Goal: Navigation & Orientation: Find specific page/section

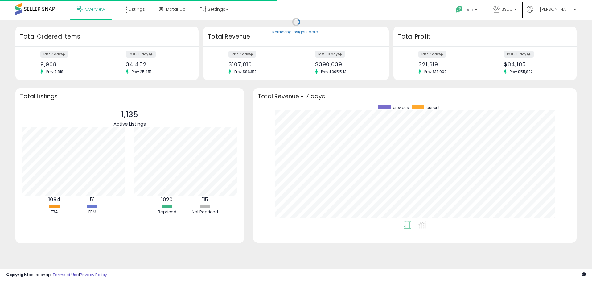
scroll to position [117, 311]
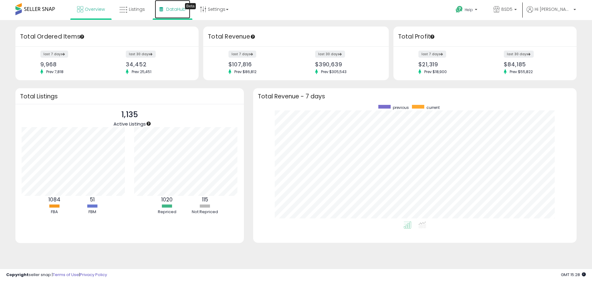
click at [179, 11] on span "DataHub" at bounding box center [175, 9] width 19 height 6
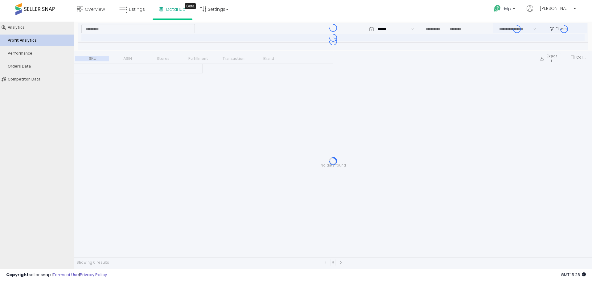
type input "***"
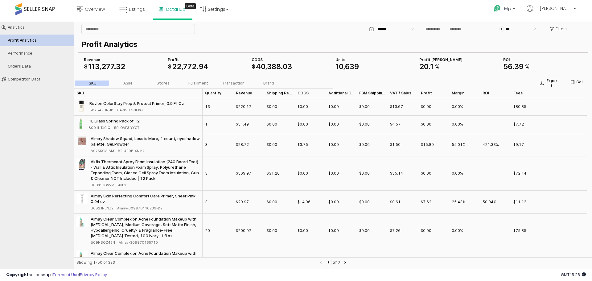
click at [93, 66] on span "113" at bounding box center [93, 66] width 11 height 9
click at [178, 64] on span "22" at bounding box center [176, 66] width 9 height 9
click at [254, 65] on span "$" at bounding box center [254, 67] width 4 height 6
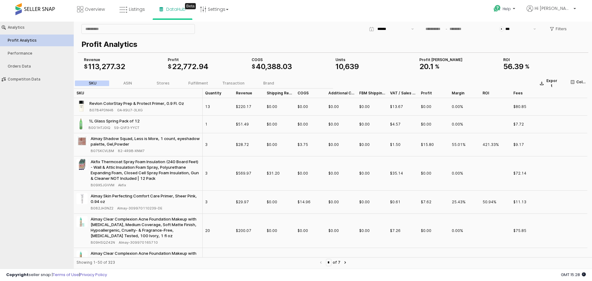
click at [254, 65] on span "$" at bounding box center [254, 67] width 4 height 6
click at [270, 65] on span "388" at bounding box center [274, 66] width 14 height 9
click at [364, 64] on div "10 , 639" at bounding box center [374, 66] width 79 height 7
click at [18, 54] on div "Performance" at bounding box center [40, 53] width 64 height 4
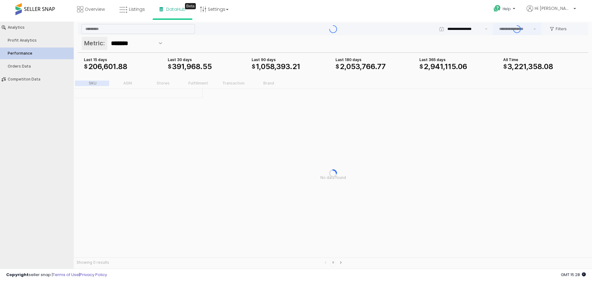
type input "***"
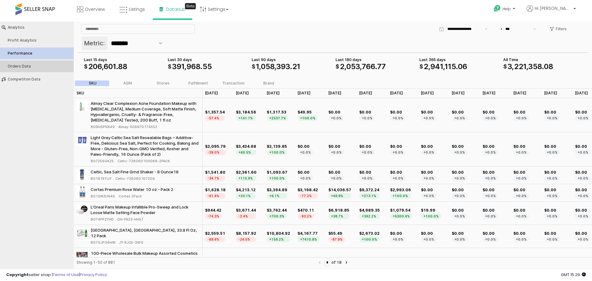
click at [35, 66] on div "Orders Data" at bounding box center [40, 66] width 64 height 4
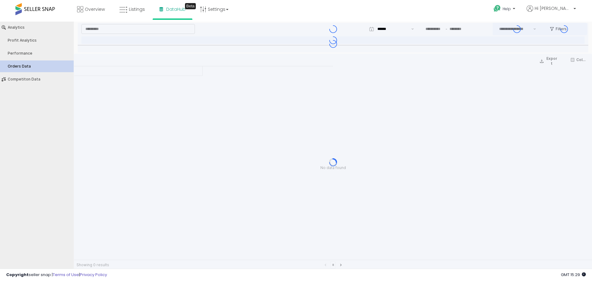
type input "***"
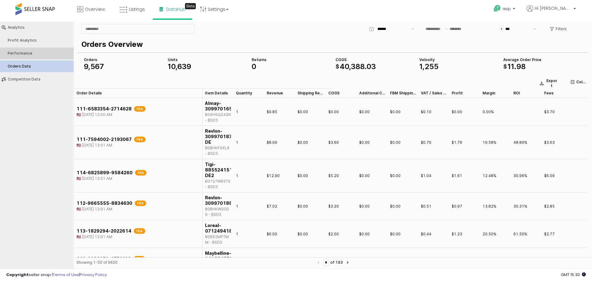
click at [41, 52] on div "Performance" at bounding box center [40, 53] width 64 height 4
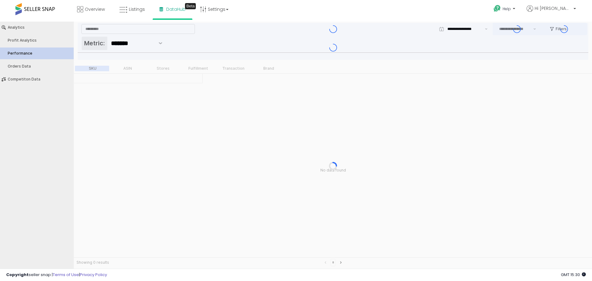
type input "***"
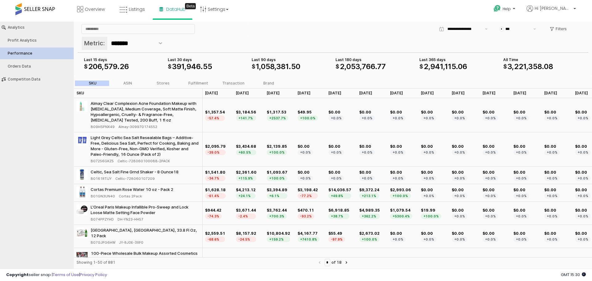
click at [354, 31] on div "$ *** Filters" at bounding box center [417, 29] width 339 height 12
drag, startPoint x: 252, startPoint y: 122, endPoint x: 226, endPoint y: 122, distance: 26.2
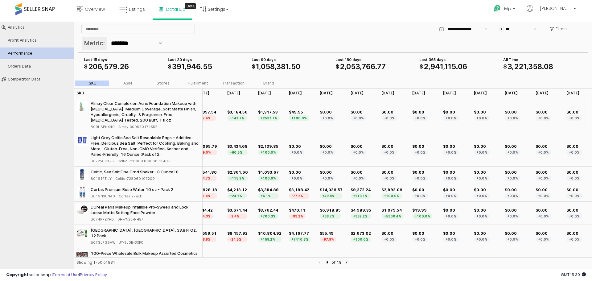
scroll to position [0, 16]
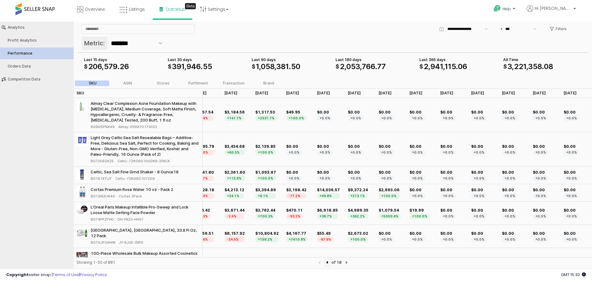
drag, startPoint x: 240, startPoint y: 129, endPoint x: 400, endPoint y: 127, distance: 159.4
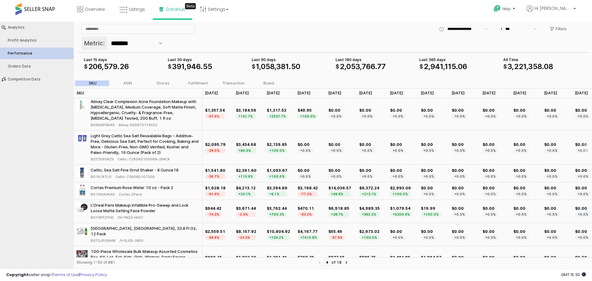
drag, startPoint x: 89, startPoint y: 135, endPoint x: 64, endPoint y: 124, distance: 27.4
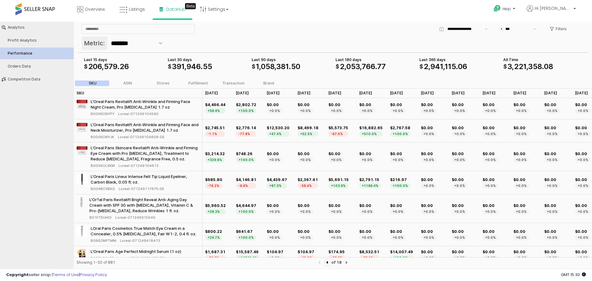
scroll to position [218, 0]
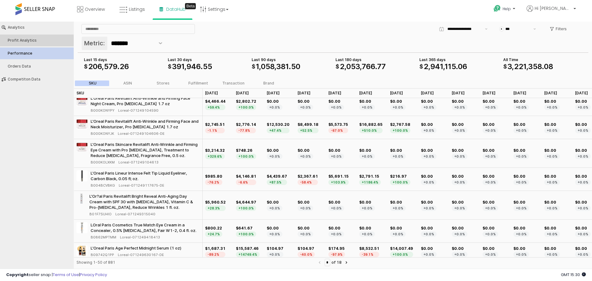
click at [56, 39] on div "Profit Analytics" at bounding box center [40, 40] width 64 height 4
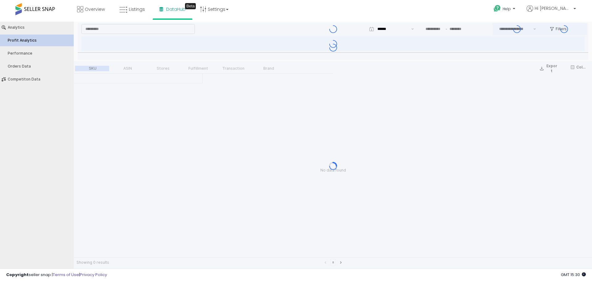
type input "***"
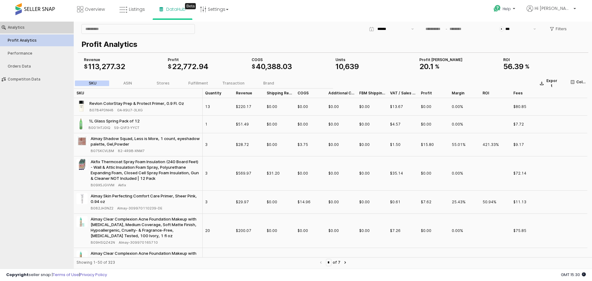
click at [20, 30] on button "Analytics" at bounding box center [37, 28] width 78 height 12
click at [43, 83] on button "Competiton Data" at bounding box center [37, 79] width 78 height 12
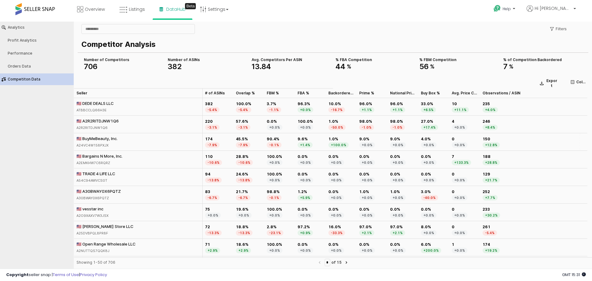
drag, startPoint x: 528, startPoint y: 147, endPoint x: 577, endPoint y: 145, distance: 49.1
click at [224, 9] on link "Settings" at bounding box center [214, 9] width 38 height 18
click at [123, 7] on icon at bounding box center [123, 10] width 8 height 8
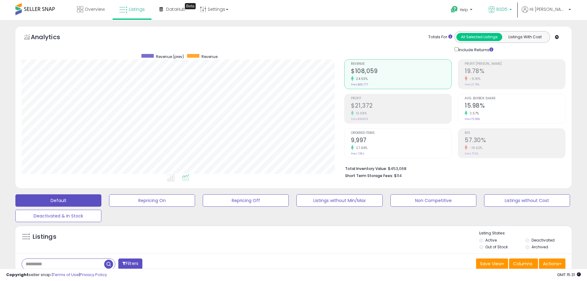
scroll to position [126, 323]
click at [474, 7] on p "Help" at bounding box center [462, 10] width 23 height 7
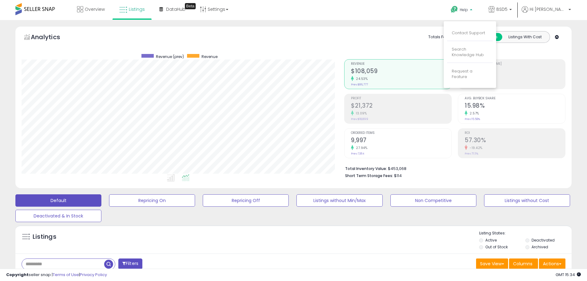
click at [343, 19] on div "Overview Listings Beta" at bounding box center [189, 13] width 388 height 26
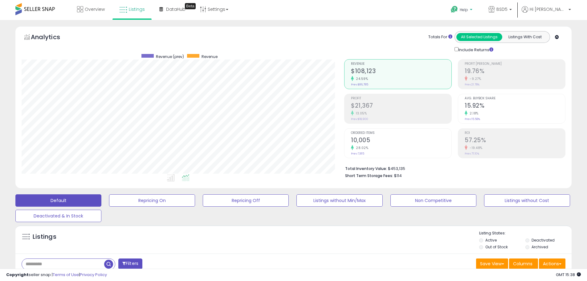
click at [468, 8] on span "Help" at bounding box center [464, 9] width 8 height 5
click at [473, 72] on link "Request a Feature" at bounding box center [462, 74] width 21 height 12
click at [508, 9] on span "BSD5" at bounding box center [502, 9] width 11 height 6
click at [474, 9] on p "Help" at bounding box center [462, 10] width 23 height 7
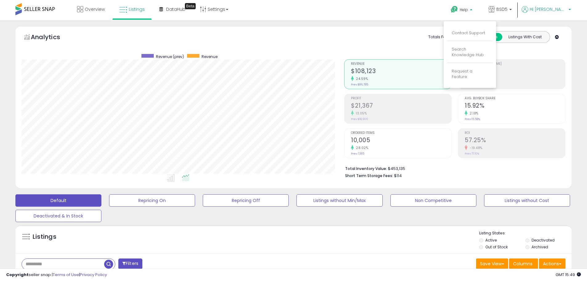
click at [528, 11] on icon at bounding box center [525, 9] width 6 height 6
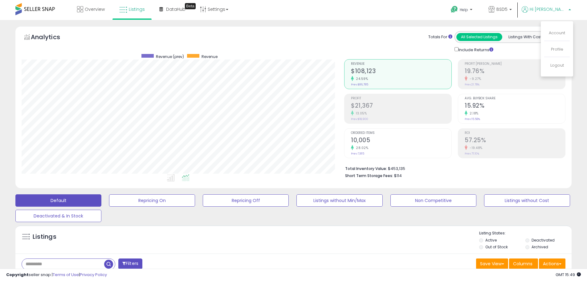
click at [560, 27] on li "Account" at bounding box center [557, 33] width 26 height 15
click at [559, 31] on link "Account" at bounding box center [557, 33] width 16 height 6
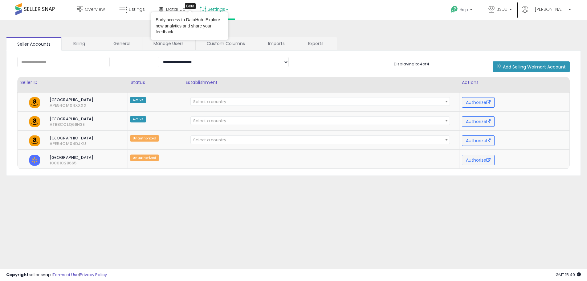
click at [213, 9] on link "Settings" at bounding box center [214, 9] width 38 height 18
click at [71, 47] on link "Billing" at bounding box center [81, 43] width 39 height 13
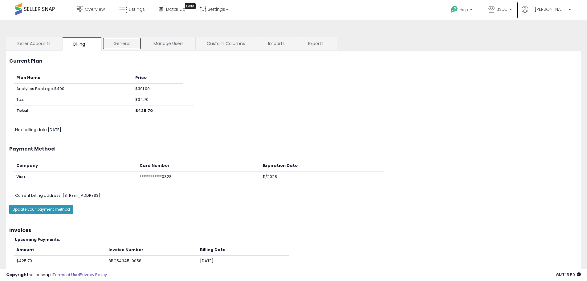
click at [120, 43] on link "General" at bounding box center [121, 43] width 39 height 13
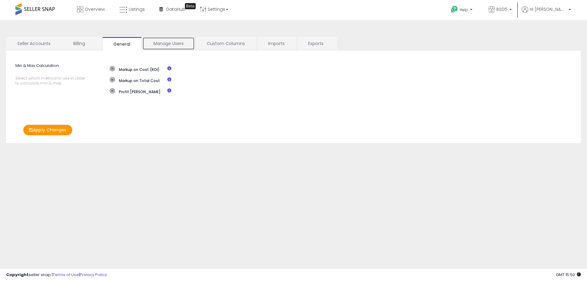
click at [163, 42] on link "Manage Users" at bounding box center [168, 43] width 52 height 13
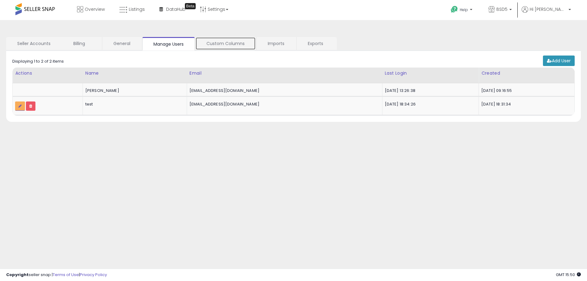
click at [215, 40] on link "Custom Columns" at bounding box center [225, 43] width 60 height 13
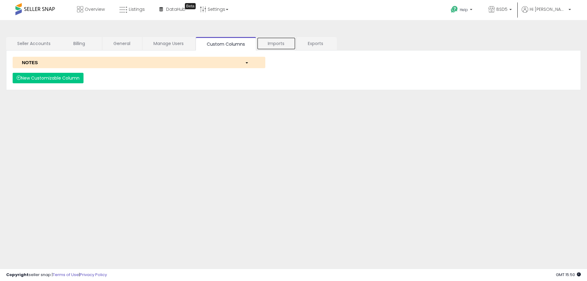
click at [274, 47] on link "Imports" at bounding box center [276, 43] width 39 height 13
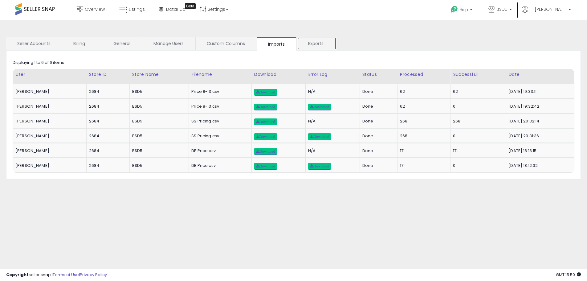
click at [316, 45] on link "Exports" at bounding box center [316, 43] width 39 height 13
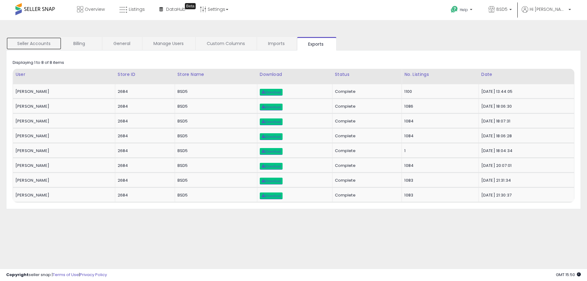
click at [35, 44] on link "Seller Accounts" at bounding box center [33, 43] width 55 height 13
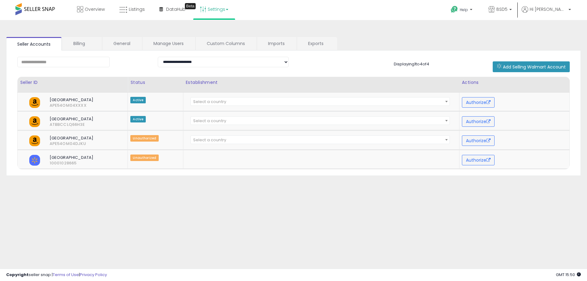
click at [222, 10] on link "Settings" at bounding box center [214, 9] width 38 height 18
drag, startPoint x: 505, startPoint y: 30, endPoint x: 553, endPoint y: 15, distance: 50.6
click at [506, 30] on div "**********" at bounding box center [293, 154] width 581 height 256
click at [512, 11] on b at bounding box center [511, 11] width 2 height 4
drag, startPoint x: 575, startPoint y: 8, endPoint x: 567, endPoint y: 10, distance: 7.6
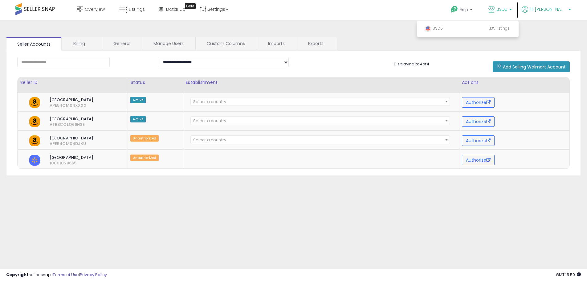
click at [574, 8] on div "Help Contact Support Search Knowledge Hub Request a Feature BSD5 BSD5" at bounding box center [481, 13] width 194 height 26
click at [566, 10] on span "Hi [PERSON_NAME]" at bounding box center [548, 9] width 37 height 6
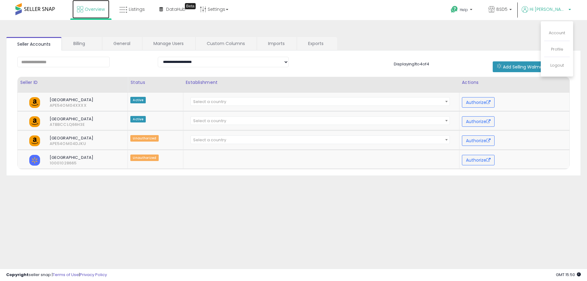
click at [91, 9] on span "Overview" at bounding box center [95, 9] width 20 height 6
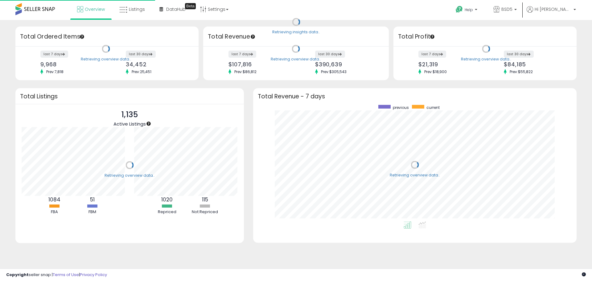
scroll to position [117, 311]
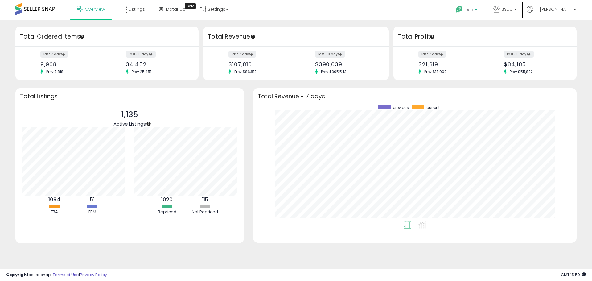
click at [479, 13] on p "Help" at bounding box center [466, 10] width 23 height 7
click at [293, 15] on div "Overview Listings Beta" at bounding box center [190, 13] width 391 height 26
click at [136, 11] on span "Listings" at bounding box center [137, 9] width 16 height 6
